Goal: Task Accomplishment & Management: Manage account settings

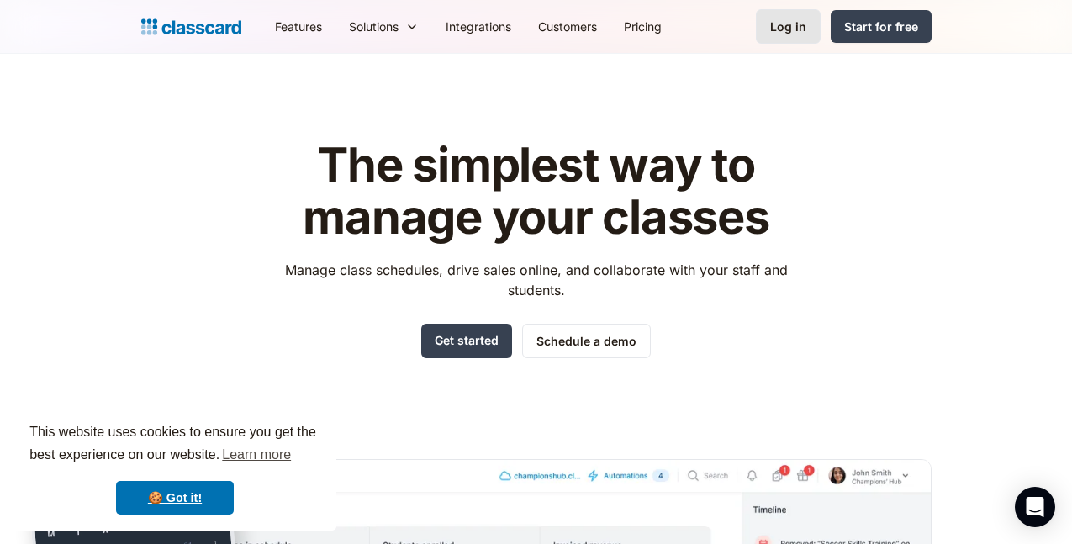
click at [806, 27] on div "Log in" at bounding box center [788, 27] width 36 height 18
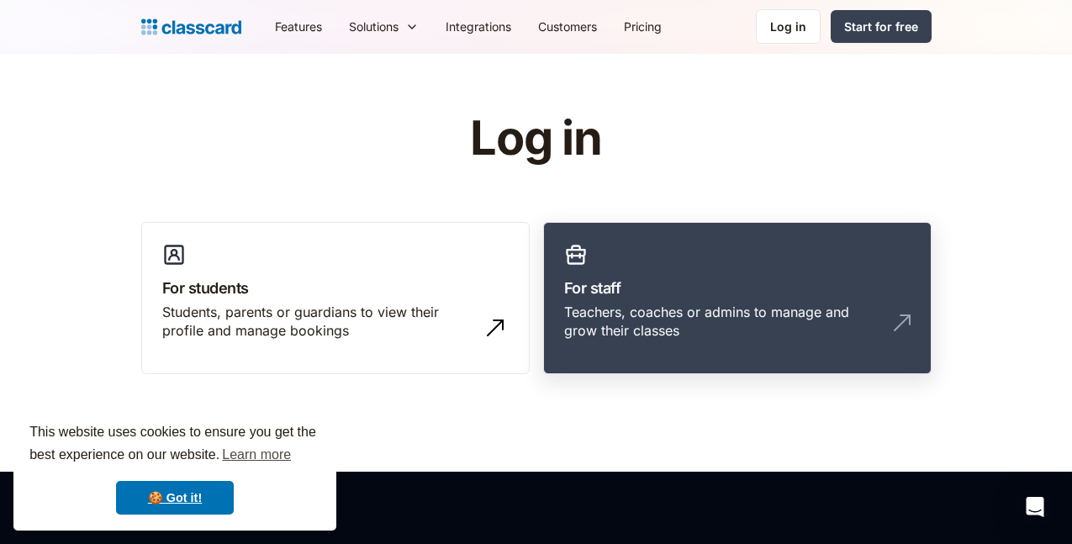
click at [822, 291] on h3 "For staff" at bounding box center [737, 288] width 346 height 23
